Goal: Browse casually

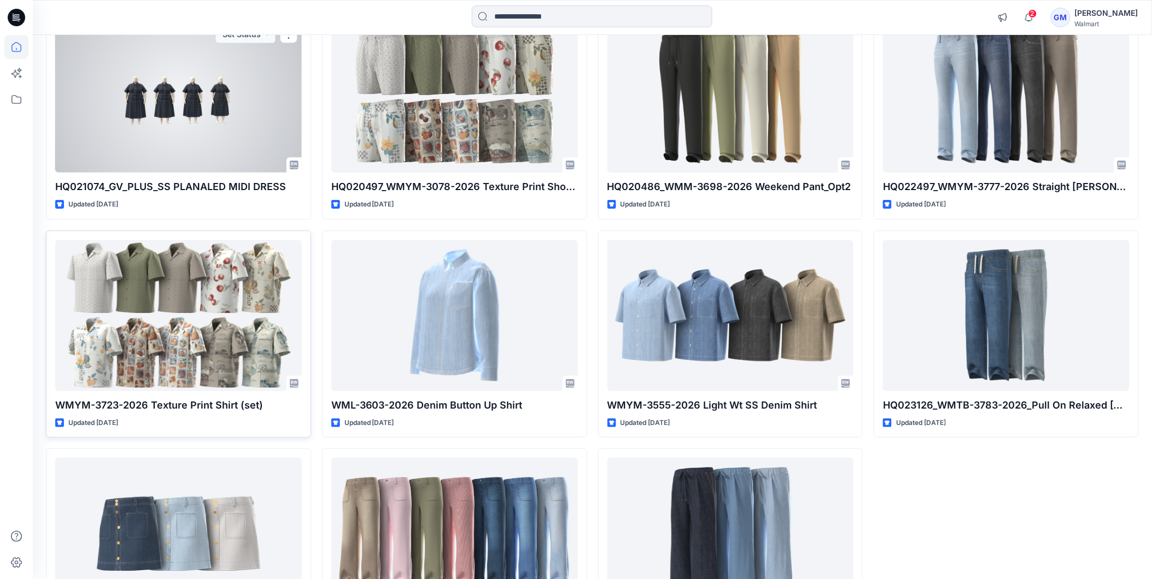
scroll to position [19236, 0]
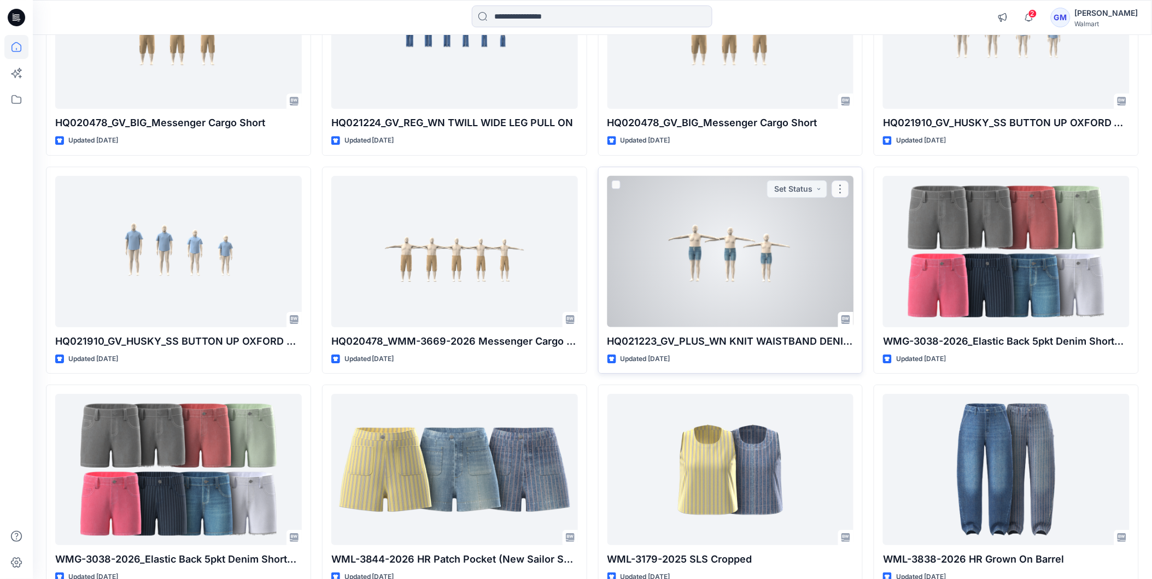
scroll to position [2722, 0]
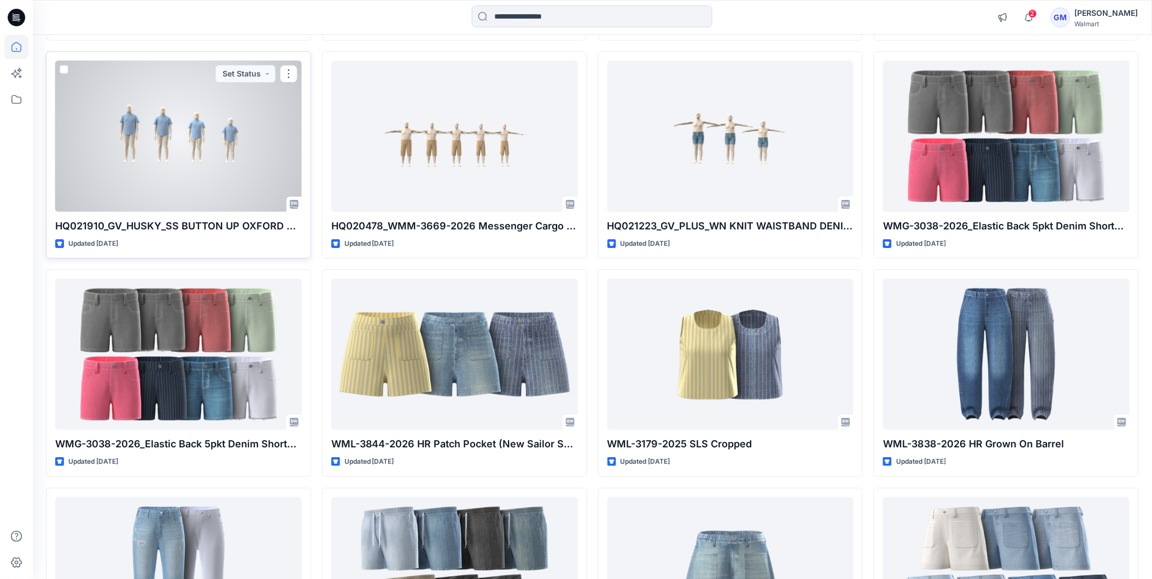
click at [225, 100] on div at bounding box center [178, 136] width 247 height 151
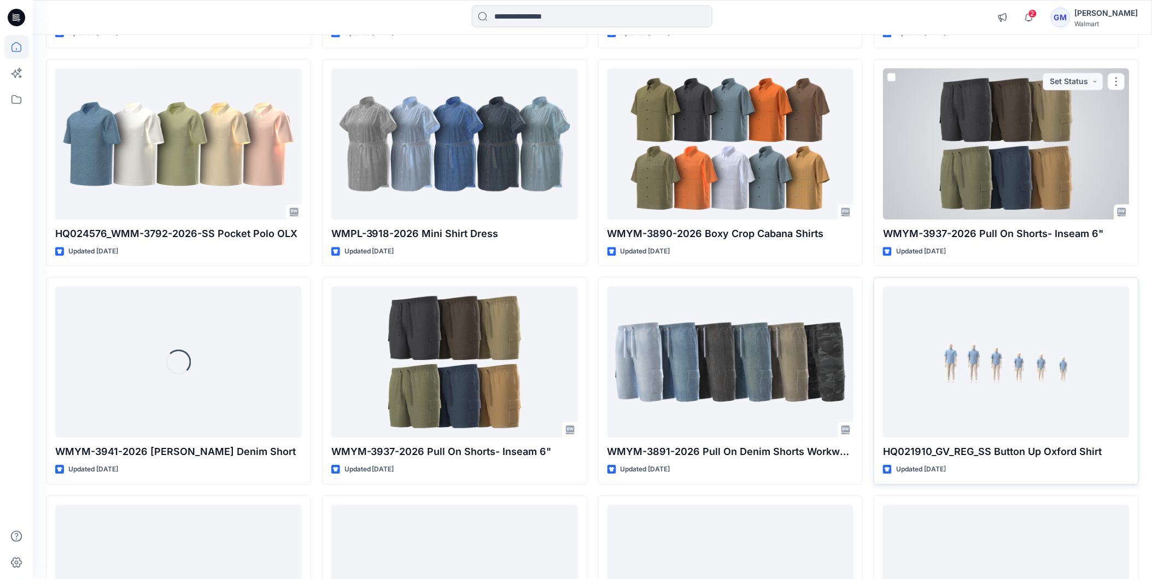
scroll to position [5513, 0]
